Goal: Task Accomplishment & Management: Complete application form

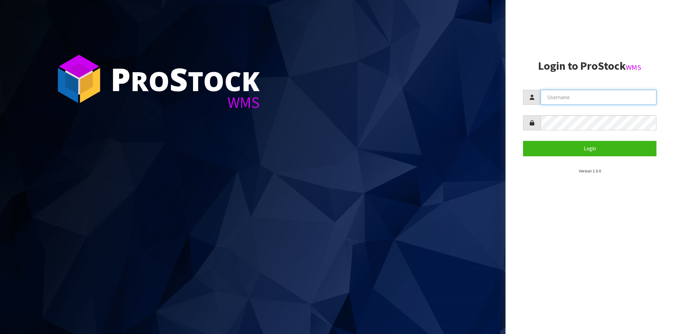
drag, startPoint x: 584, startPoint y: 93, endPoint x: 586, endPoint y: 102, distance: 9.6
click at [584, 93] on input "text" at bounding box center [598, 97] width 116 height 15
type input "Australianclutch"
click at [523, 141] on button "Login" at bounding box center [589, 148] width 133 height 15
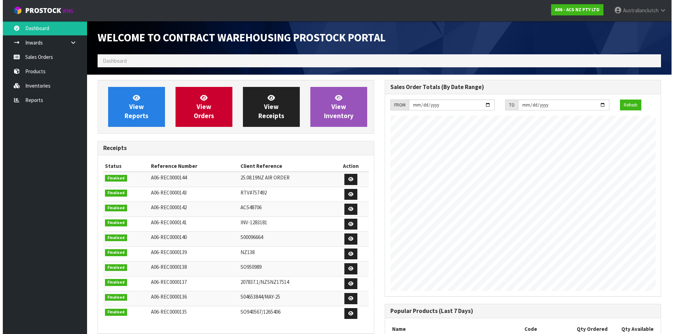
scroll to position [389, 287]
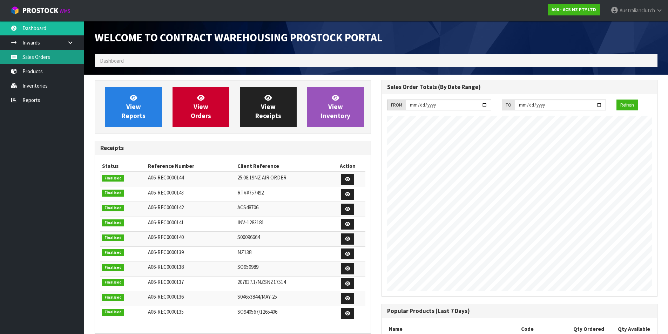
click at [38, 53] on link "Sales Orders" at bounding box center [42, 57] width 84 height 14
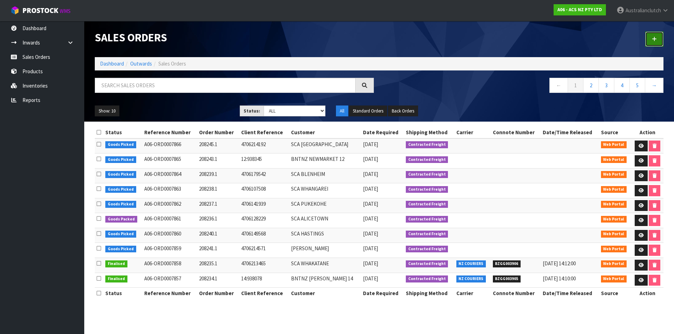
click at [654, 38] on icon at bounding box center [653, 38] width 5 height 5
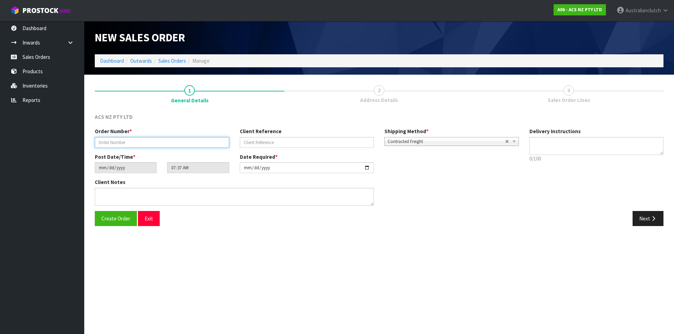
click at [156, 147] on input "text" at bounding box center [162, 142] width 134 height 11
type input "208246.1"
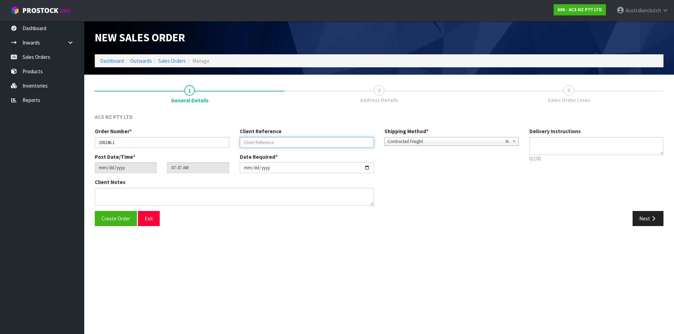
click at [350, 145] on input "text" at bounding box center [307, 142] width 134 height 11
paste input "7:938378"
type input "7:938378"
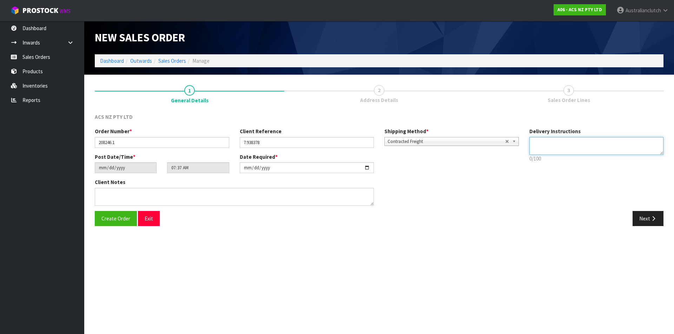
click at [545, 146] on textarea at bounding box center [596, 146] width 134 height 18
type textarea "NZC PLEASE"
click at [629, 217] on div "Next" at bounding box center [523, 218] width 289 height 15
click at [636, 220] on button "Next" at bounding box center [647, 218] width 31 height 15
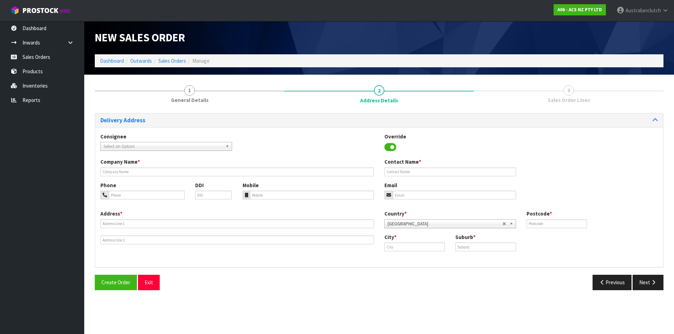
click at [141, 146] on span "Select an Option" at bounding box center [162, 146] width 119 height 8
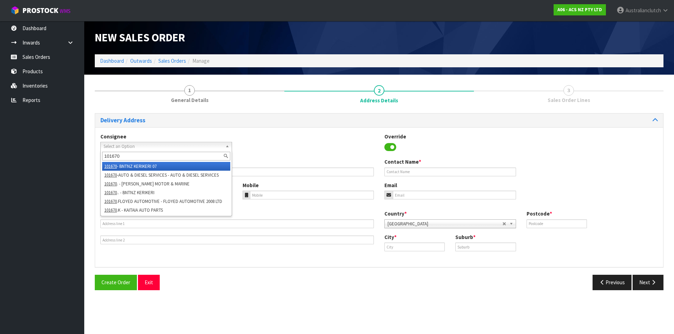
type input "101670"
click at [154, 167] on li "101670 - BNTNZ KERIKERI 07" at bounding box center [166, 166] width 128 height 9
type input "KAITAIA AUTO PARTS"
type input "[STREET_ADDRESS]"
type input "0410"
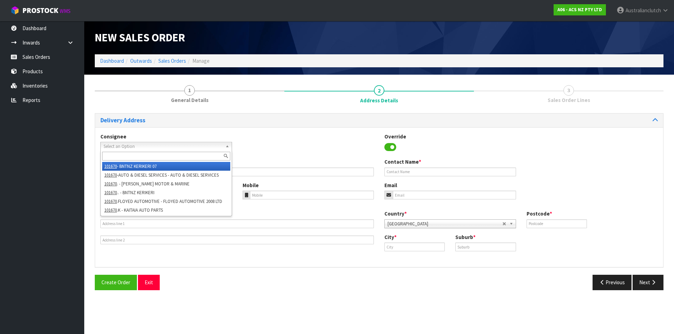
type input "KAITAIA"
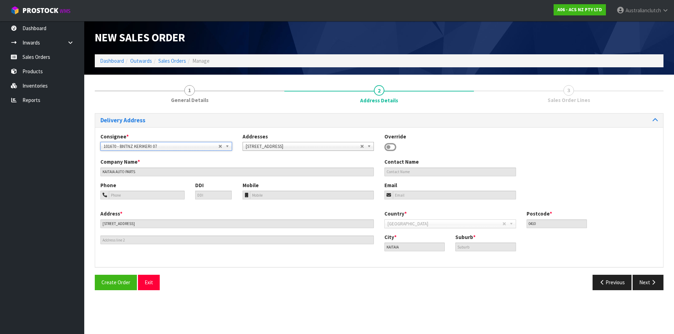
click at [196, 143] on span "101670 - BNTNZ KERIKERI 07" at bounding box center [160, 146] width 115 height 8
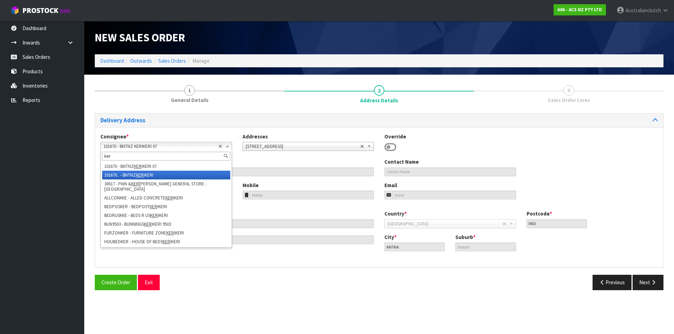
type input "ker"
click at [142, 175] on em "KER" at bounding box center [140, 175] width 8 height 6
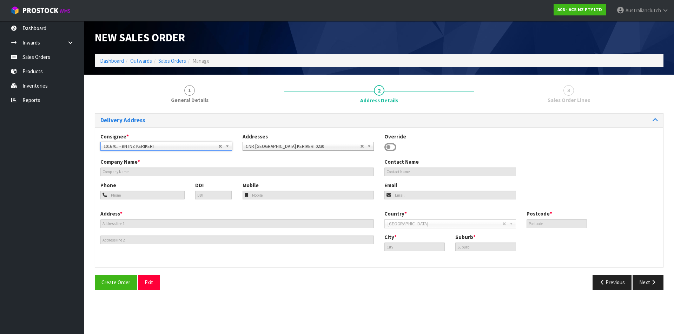
type input "BNTNZ KERIKERI"
type input "CNR [GEOGRAPHIC_DATA]"
type input "0230"
type input "KERIKERI"
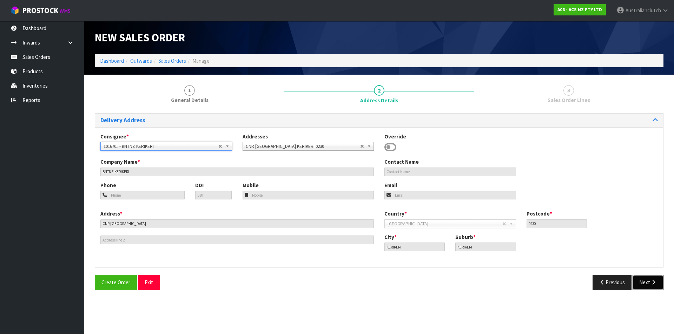
click at [639, 281] on button "Next" at bounding box center [647, 282] width 31 height 15
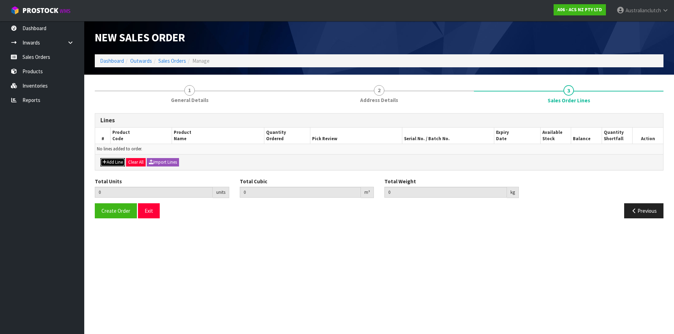
click at [112, 160] on button "Add Line" at bounding box center [112, 162] width 25 height 8
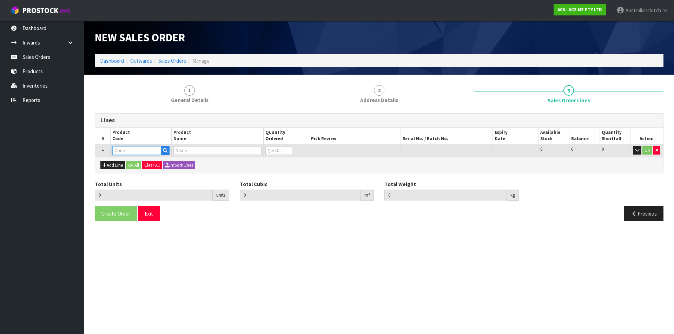
click at [132, 149] on input "text" at bounding box center [136, 150] width 49 height 9
type input "KIZ28010"
click at [141, 164] on strong "KIZ28010" at bounding box center [131, 162] width 22 height 7
type input "KIZ28010"
type input "0.000000"
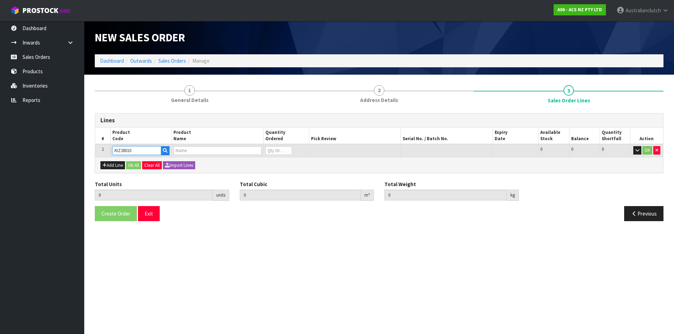
type input "0.000"
type input "KIT COM ISUZU D-MAX 6SPD"
type input "0"
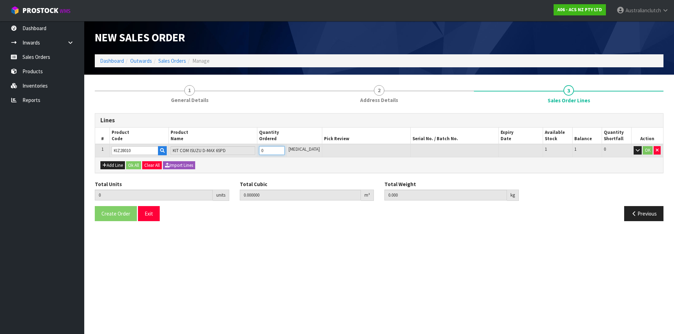
type input "1"
type input "0.015444"
type input "11.7"
type input "1"
click at [285, 149] on input "1" at bounding box center [272, 150] width 26 height 9
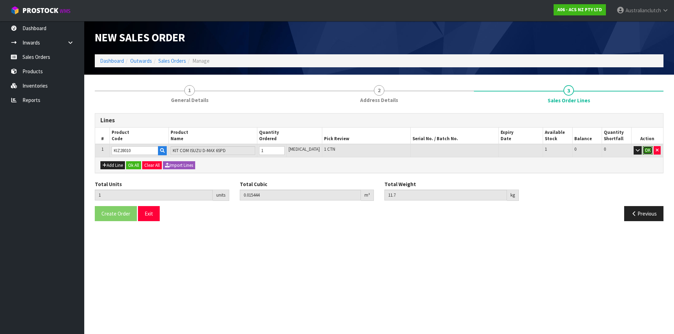
click at [646, 148] on button "OK" at bounding box center [647, 150] width 10 height 8
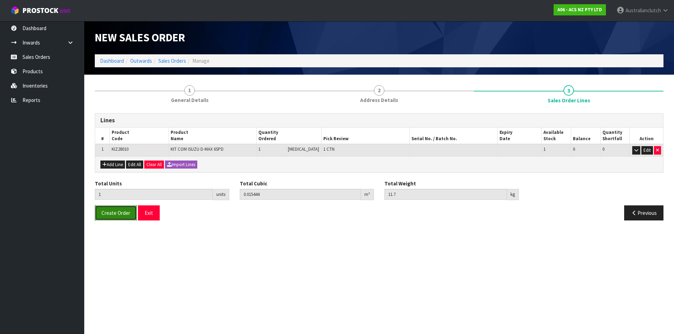
click at [121, 210] on span "Create Order" at bounding box center [115, 213] width 29 height 7
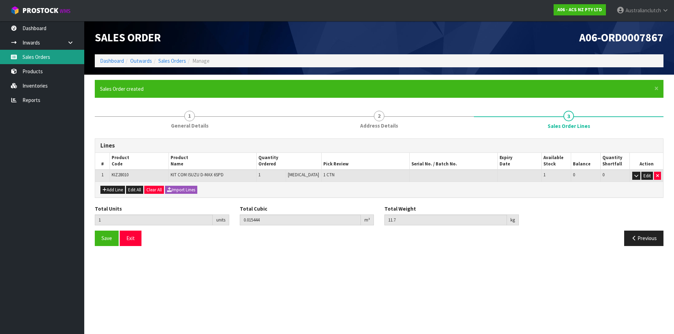
click at [12, 55] on icon at bounding box center [14, 56] width 7 height 5
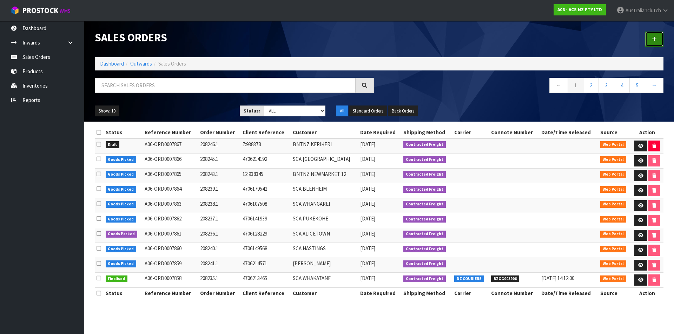
click at [657, 32] on link at bounding box center [654, 39] width 18 height 15
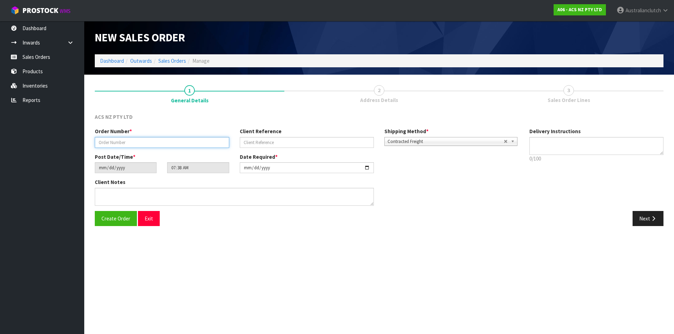
click at [144, 147] on input "text" at bounding box center [162, 142] width 134 height 11
type input "208247.1"
click at [274, 137] on div "Client Reference" at bounding box center [306, 138] width 145 height 20
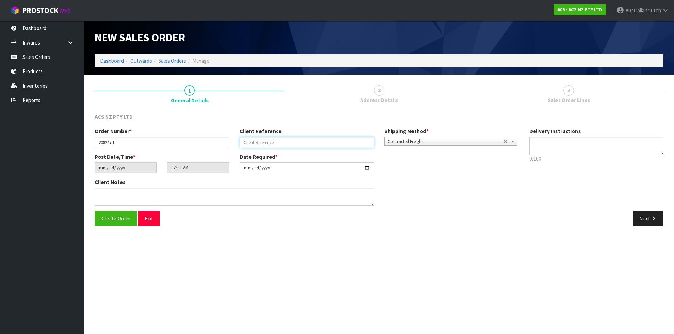
click at [277, 138] on input "text" at bounding box center [307, 142] width 134 height 11
paste input "34:938520"
type input "34:938520"
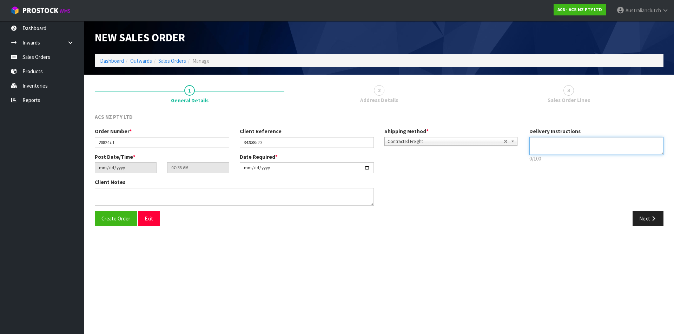
click at [551, 146] on textarea at bounding box center [596, 146] width 134 height 18
type textarea "NZC PLEASE"
click at [644, 217] on button "Next" at bounding box center [647, 218] width 31 height 15
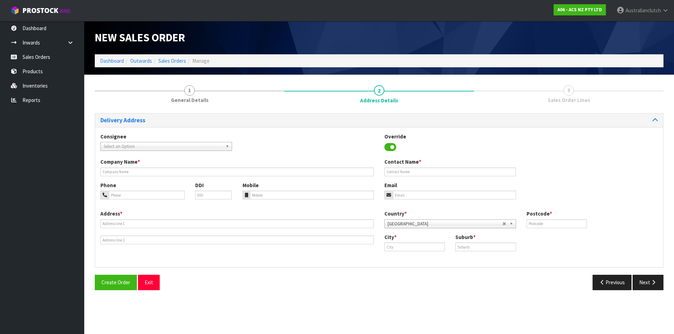
click at [143, 148] on span "Select an Option" at bounding box center [162, 146] width 119 height 8
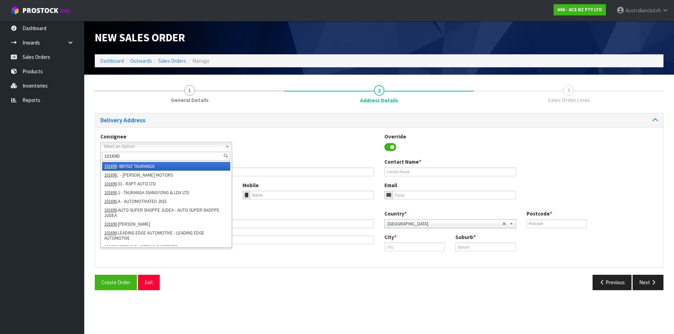
type input "101690"
click at [142, 167] on li "101690 - BNTNZ TAURANGA" at bounding box center [166, 166] width 128 height 9
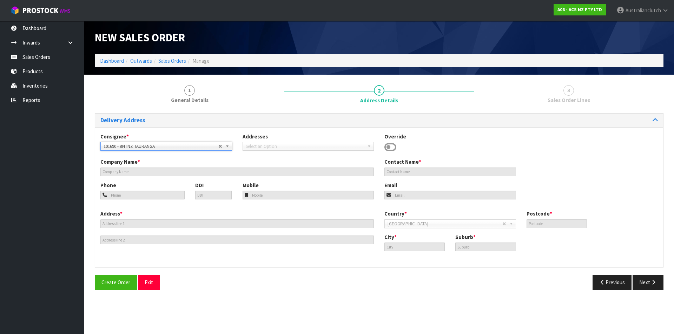
type input "BNTNZ TAURANGA"
type input "[STREET_ADDRESS]"
type input "3110"
type input "TAURANGA"
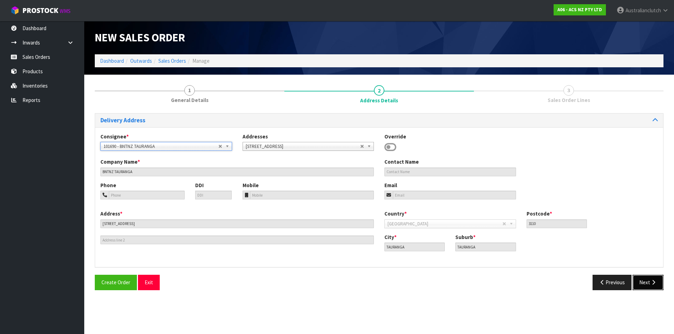
click at [647, 283] on button "Next" at bounding box center [647, 282] width 31 height 15
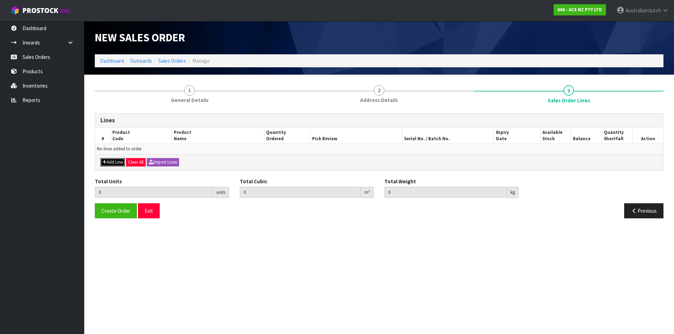
click at [113, 164] on button "Add Line" at bounding box center [112, 162] width 25 height 8
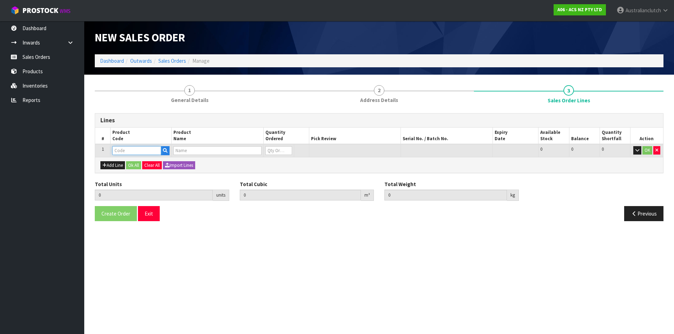
click at [121, 151] on input "text" at bounding box center [136, 150] width 49 height 9
type input "MCTY112"
type input "0.000000"
type input "0.000"
type input "CLUTCH M/CYL TOYOTA"
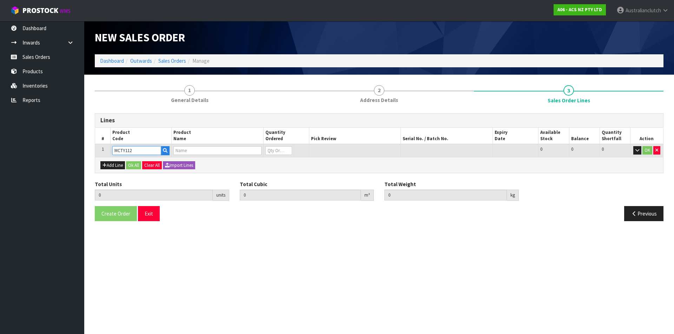
type input "0"
type input "MCTY112"
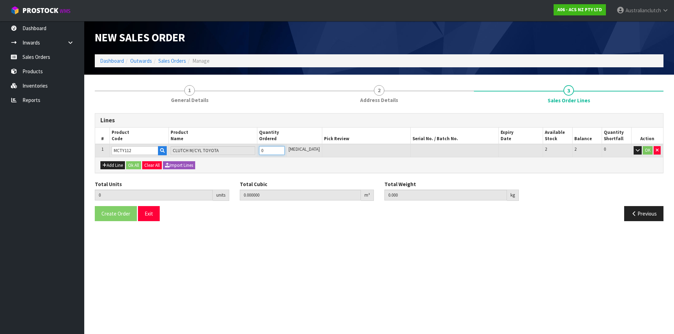
type input "1"
type input "0.002981"
type input "0.55"
type input "1"
click at [285, 149] on input "1" at bounding box center [272, 150] width 26 height 9
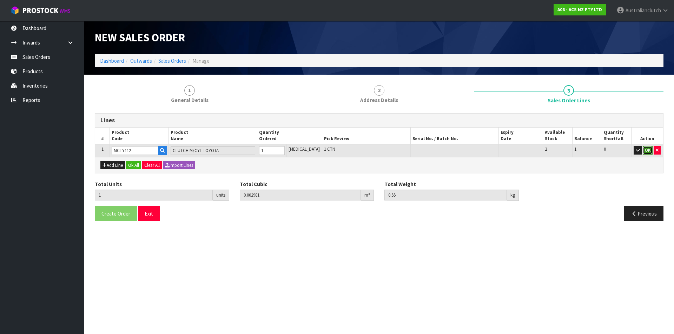
click at [644, 152] on button "OK" at bounding box center [647, 150] width 10 height 8
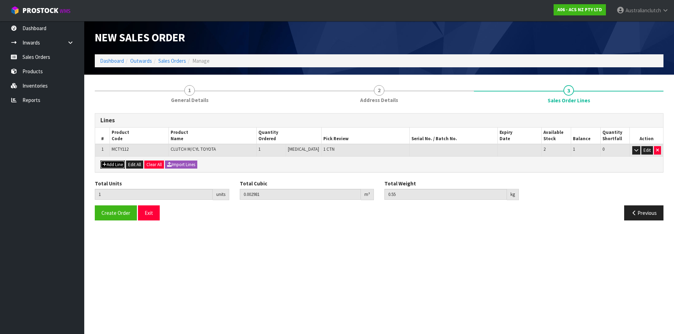
click at [110, 165] on button "Add Line" at bounding box center [112, 165] width 25 height 8
type input "0"
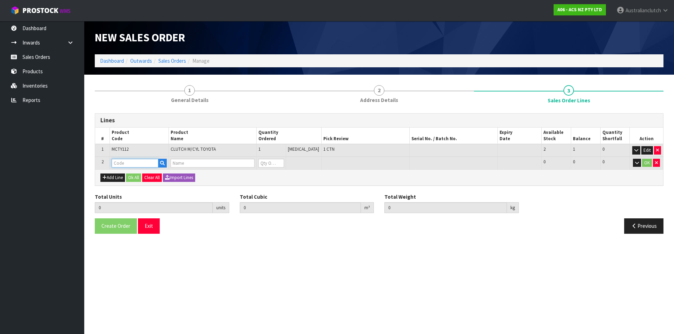
click at [129, 164] on input "text" at bounding box center [135, 163] width 46 height 9
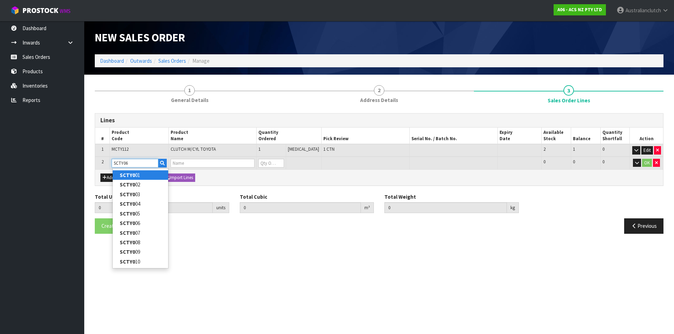
type input "SCTY062"
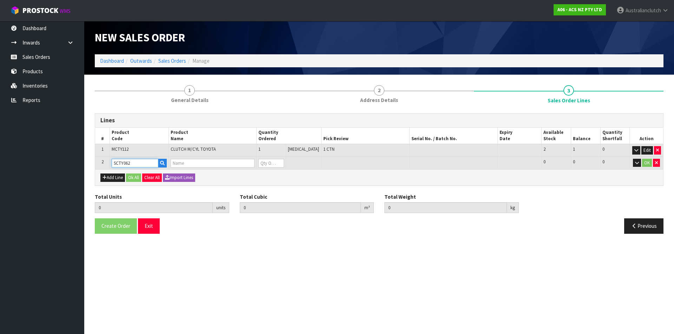
type input "1"
type input "0.002981"
type input "0.55"
type input "CLUTCH S/CYL TOYOTA"
type input "0"
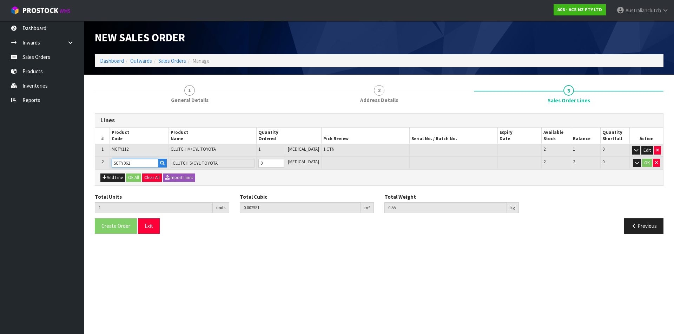
type input "SCTY062"
type input "2"
type input "0.003768"
type input "0.95"
type input "1"
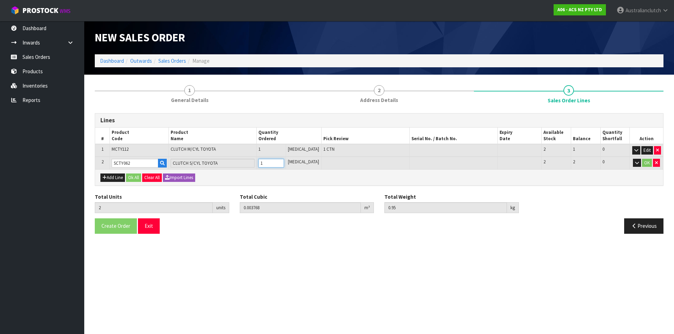
click at [284, 161] on input "1" at bounding box center [271, 163] width 26 height 9
click at [647, 165] on button "OK" at bounding box center [647, 163] width 10 height 8
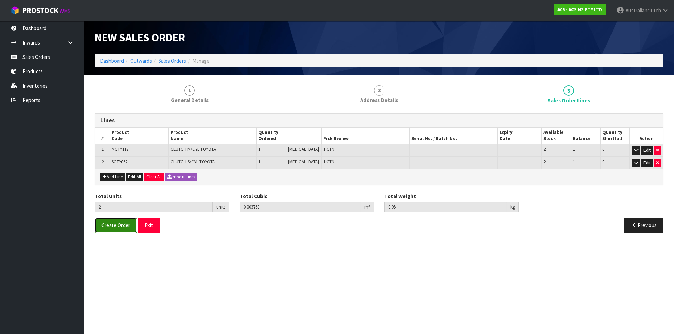
click at [111, 228] on span "Create Order" at bounding box center [115, 225] width 29 height 7
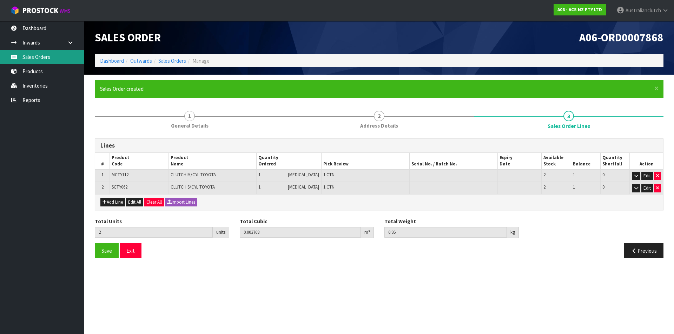
click at [47, 59] on link "Sales Orders" at bounding box center [42, 57] width 84 height 14
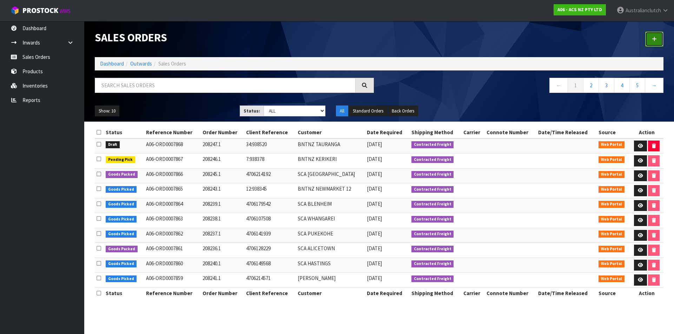
click at [645, 38] on link at bounding box center [654, 39] width 18 height 15
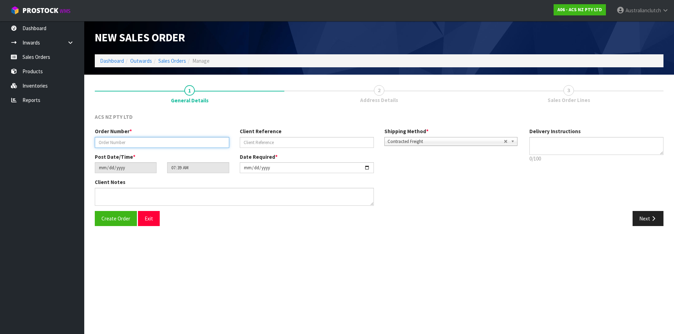
click at [141, 140] on input "text" at bounding box center [162, 142] width 134 height 11
type input "208248.1"
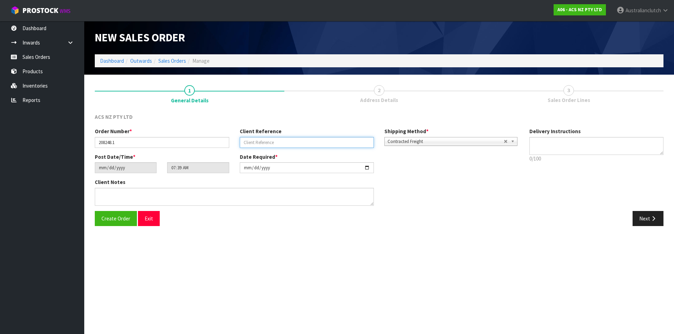
click at [309, 143] on input "text" at bounding box center [307, 142] width 134 height 11
paste input "15:938552"
type input "15:938552"
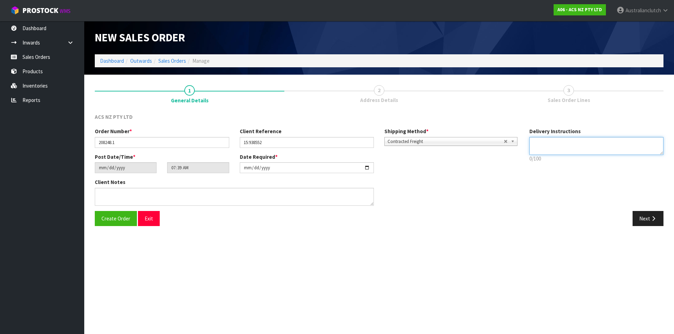
click at [576, 144] on textarea at bounding box center [596, 146] width 134 height 18
type textarea "F"
click at [415, 144] on span "Contracted Freight" at bounding box center [445, 142] width 116 height 8
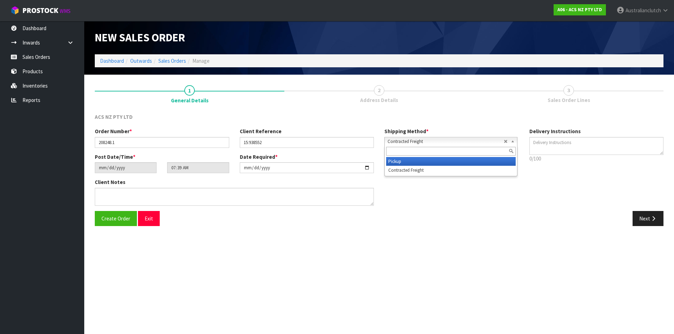
click at [409, 160] on li "Pickup" at bounding box center [450, 161] width 129 height 9
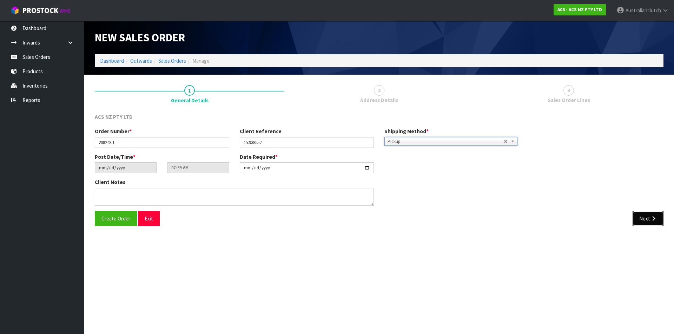
click at [649, 219] on button "Next" at bounding box center [647, 218] width 31 height 15
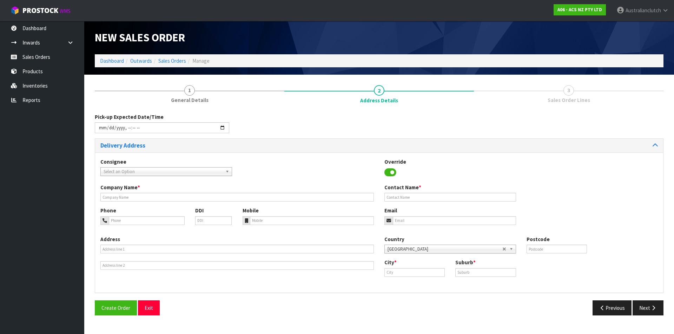
click at [130, 173] on span "Select an Option" at bounding box center [162, 172] width 119 height 8
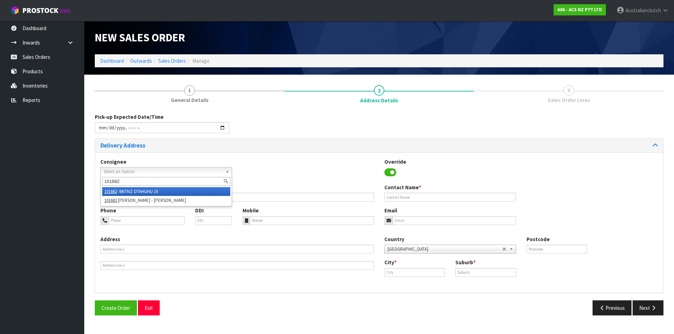
type input "101682"
click at [135, 194] on li "101682 - BNTNZ OTAHUHU 15" at bounding box center [166, 191] width 128 height 9
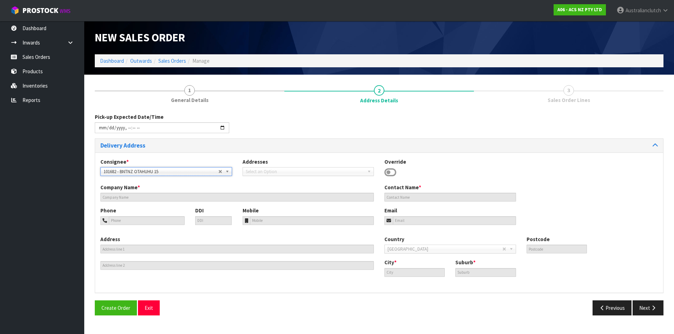
type input "BNTNZ OTAHUHU 15"
type input "[STREET_ADDRESS]"
type input "1062"
type input "OTAHUHU"
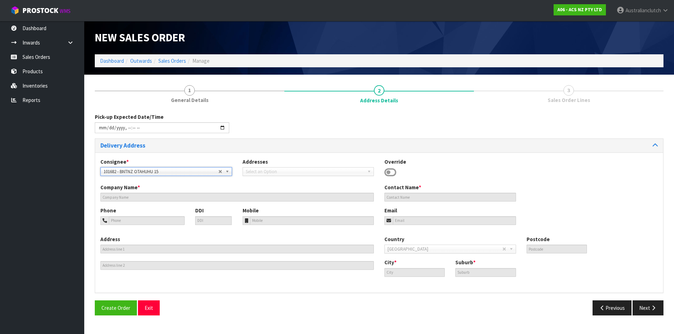
type input "OTAHUHU"
click at [646, 304] on button "Next" at bounding box center [647, 308] width 31 height 15
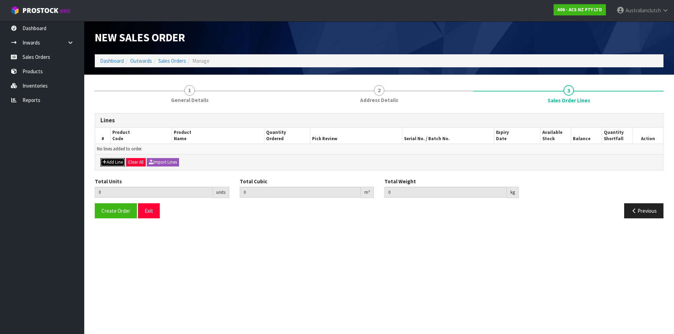
click at [108, 163] on button "Add Line" at bounding box center [112, 162] width 25 height 8
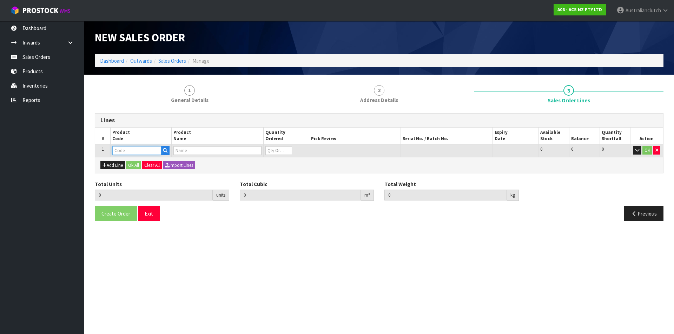
click at [128, 149] on input "text" at bounding box center [136, 150] width 49 height 9
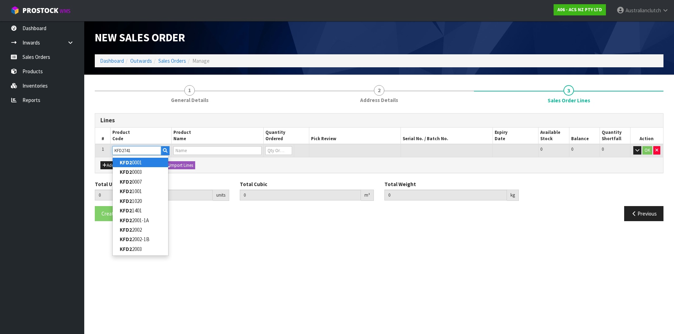
type input "KFD27414"
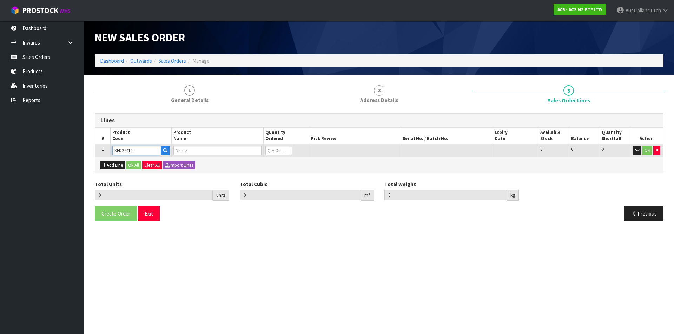
type input "0.000000"
type input "0.000"
type input "KIT STD FORD TRANSIT 2.2L INC CSC"
type input "0"
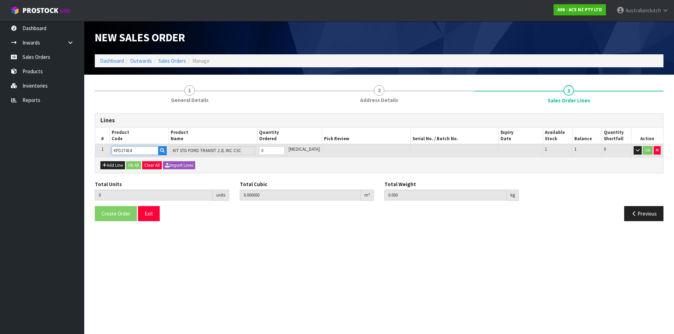
type input "KFD27414"
type input "1"
type input "0.01443"
type input "13.2"
type input "1"
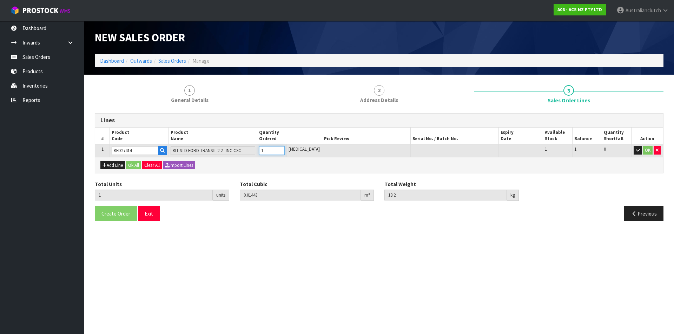
click at [285, 150] on input "1" at bounding box center [272, 150] width 26 height 9
click at [645, 153] on button "OK" at bounding box center [647, 150] width 10 height 8
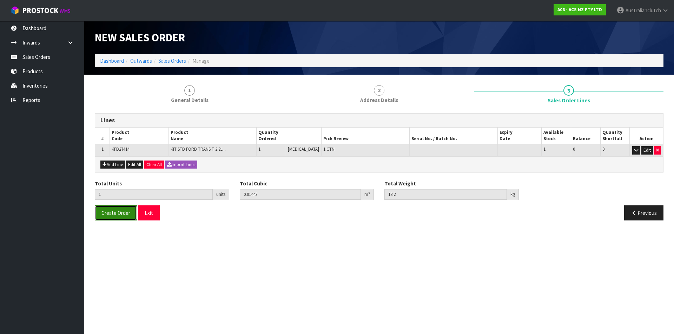
click at [116, 211] on span "Create Order" at bounding box center [115, 213] width 29 height 7
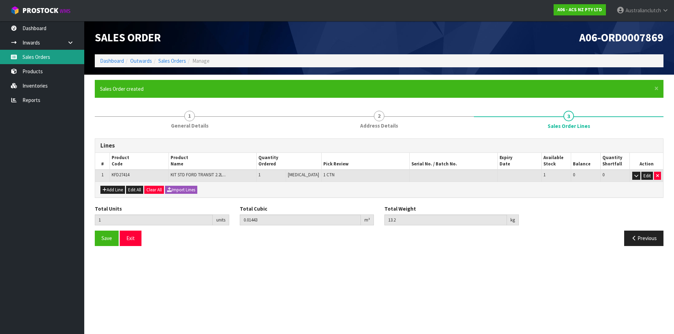
click at [52, 55] on link "Sales Orders" at bounding box center [42, 57] width 84 height 14
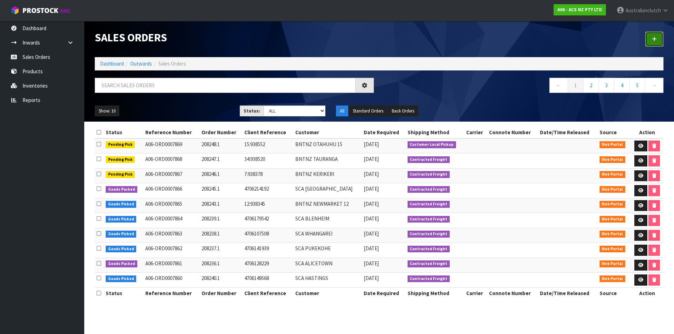
click at [656, 42] on link at bounding box center [654, 39] width 18 height 15
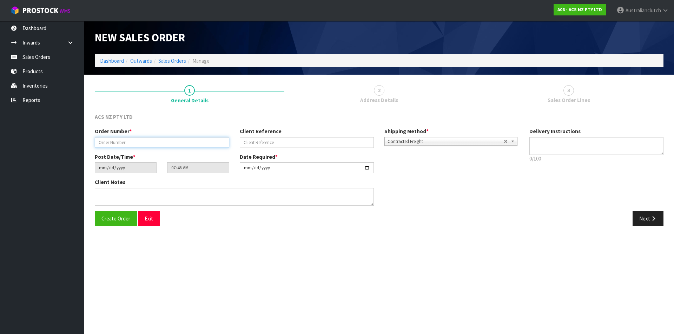
click at [146, 137] on input "text" at bounding box center [162, 142] width 134 height 11
paste input "208249.1"
type input "208249.1"
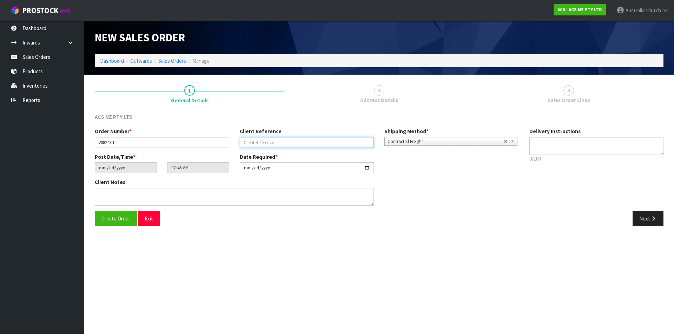
click at [265, 141] on input "text" at bounding box center [307, 142] width 134 height 11
paste input "4706215465"
type input "4706215465"
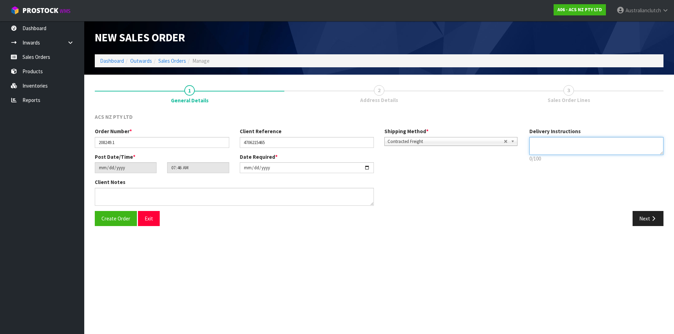
click at [572, 147] on textarea at bounding box center [596, 146] width 134 height 18
type textarea "NZC PLEASE"
click at [647, 218] on button "Next" at bounding box center [647, 218] width 31 height 15
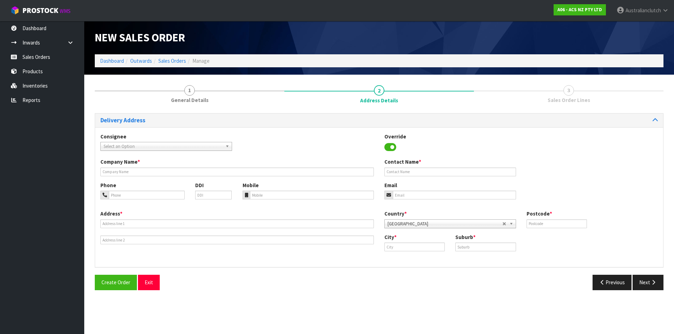
click at [133, 143] on span "Select an Option" at bounding box center [162, 146] width 119 height 8
type input "7057"
click at [134, 168] on li "7057 - SCA ROLLESTON" at bounding box center [166, 166] width 128 height 9
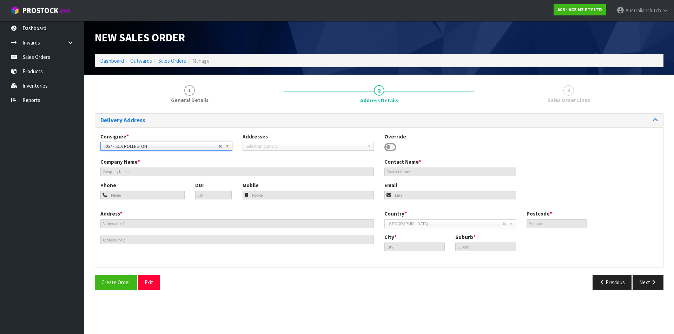
type input "SCA ROLLESTON"
type input "04 33470030"
type input "[EMAIL_ADDRESS][DOMAIN_NAME]"
type input "SHOP [STREET_ADDRESS]"
type input "7614"
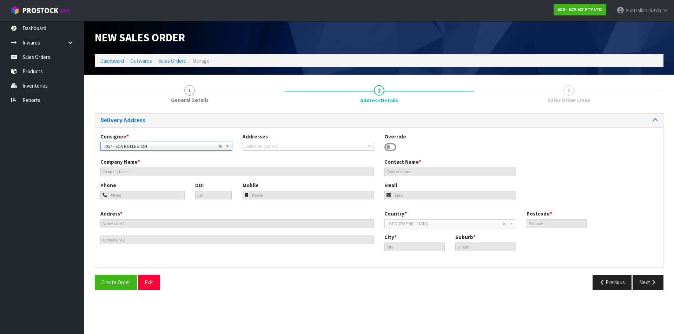
type input "Rolleston"
type input "ROLLESTON"
click at [640, 286] on button "Next" at bounding box center [647, 282] width 31 height 15
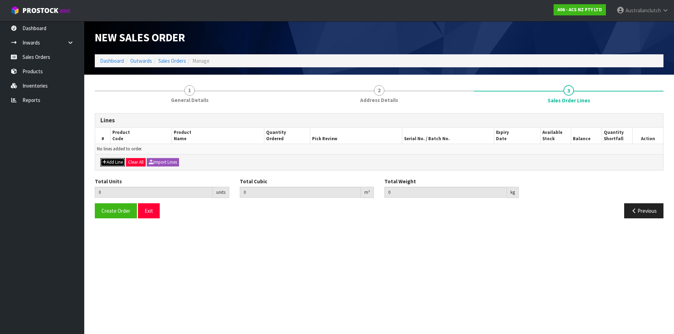
click at [110, 162] on button "Add Line" at bounding box center [112, 162] width 25 height 8
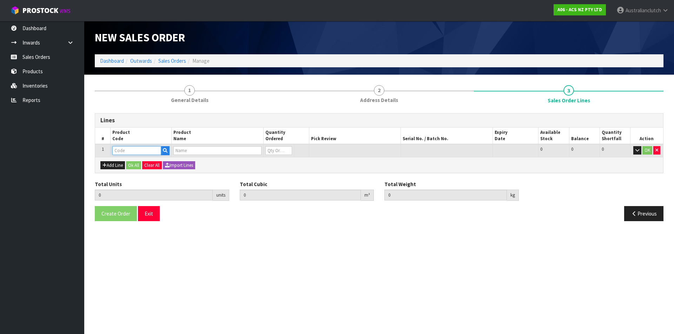
click at [122, 152] on input "text" at bounding box center [136, 150] width 49 height 9
type input "SCTY021"
type input "0.000000"
type input "0.000"
type input "CLUTCH S/CYL TOYOTA 19.05MM (3/4")"
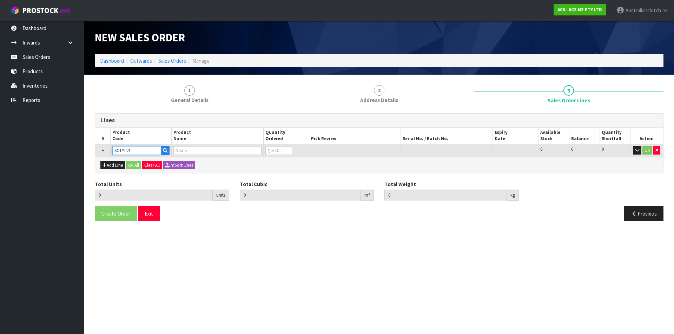
type input "0"
type input "SCTY021"
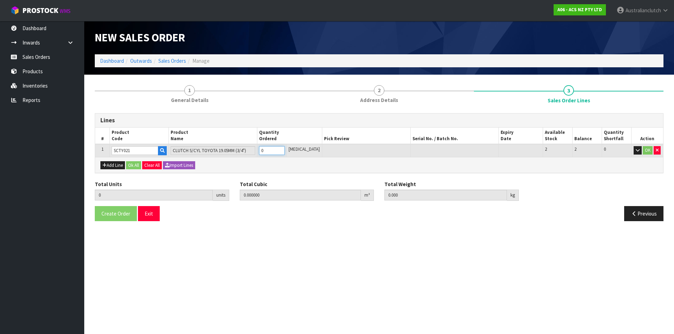
type input "1"
type input "0.000787"
type input "0.4"
type input "1"
click at [285, 149] on input "1" at bounding box center [272, 150] width 26 height 9
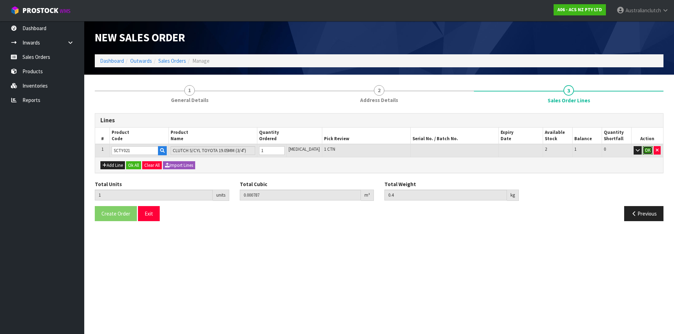
click at [647, 149] on button "OK" at bounding box center [647, 150] width 10 height 8
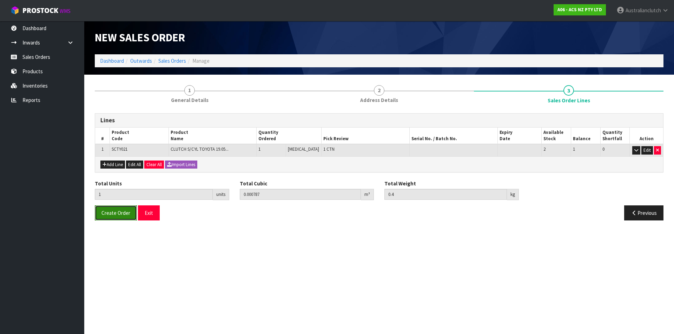
click at [111, 214] on span "Create Order" at bounding box center [115, 213] width 29 height 7
